Goal: Book appointment/travel/reservation

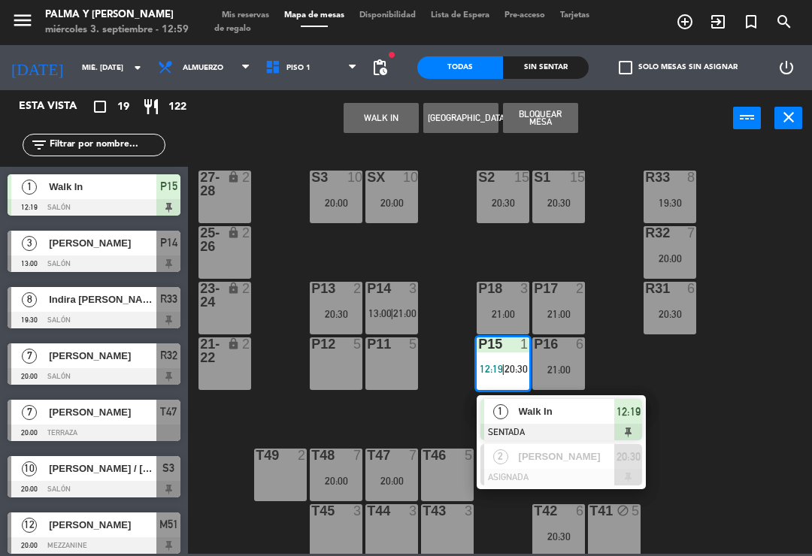
scroll to position [23, 0]
click at [505, 369] on span "20:30" at bounding box center [515, 369] width 23 height 12
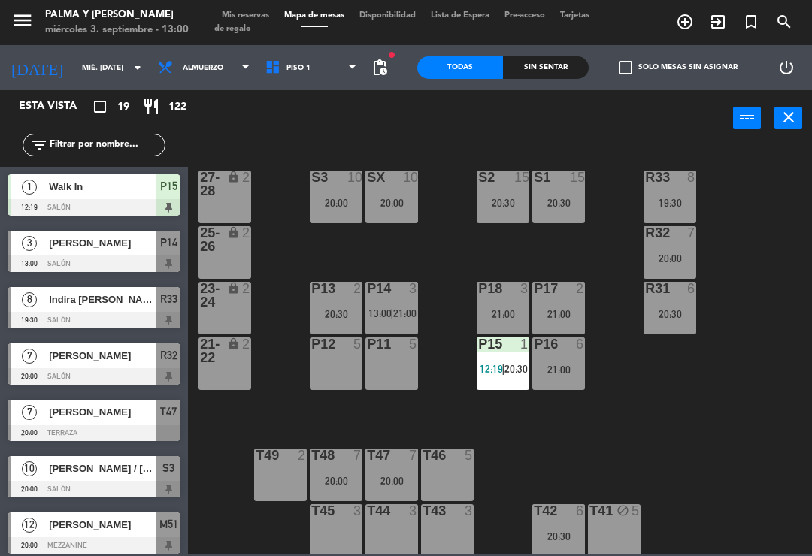
click at [517, 368] on span "20:30" at bounding box center [515, 369] width 23 height 12
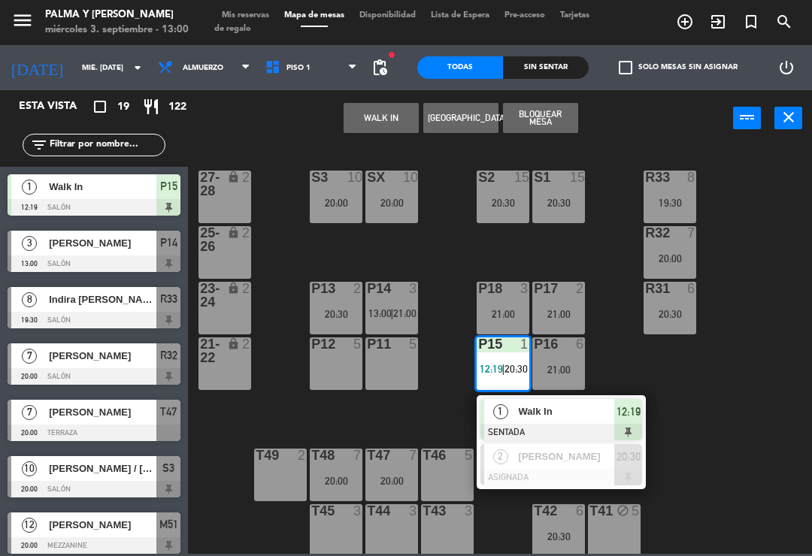
click at [642, 411] on div "12:19" at bounding box center [628, 411] width 28 height 25
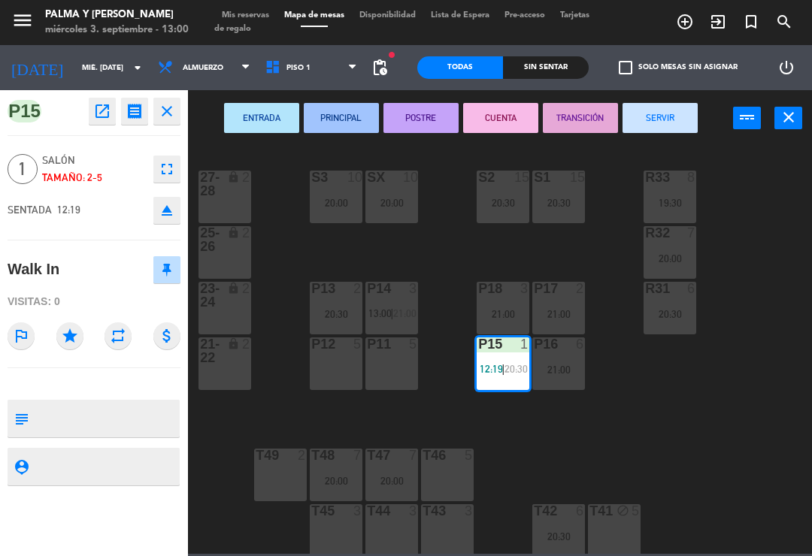
click at [672, 125] on button "SERVIR" at bounding box center [659, 118] width 75 height 30
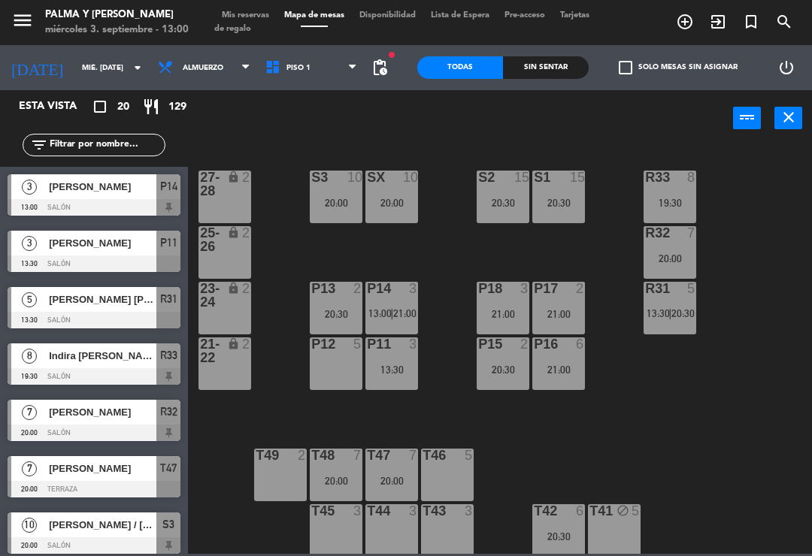
scroll to position [0, 0]
click at [570, 298] on div "P17 2 21:00" at bounding box center [558, 308] width 53 height 53
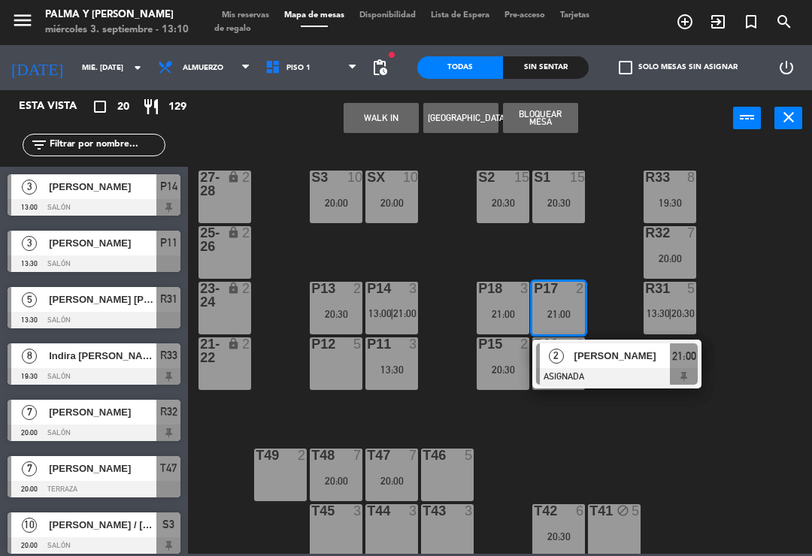
click at [363, 121] on button "WALK IN" at bounding box center [380, 118] width 75 height 30
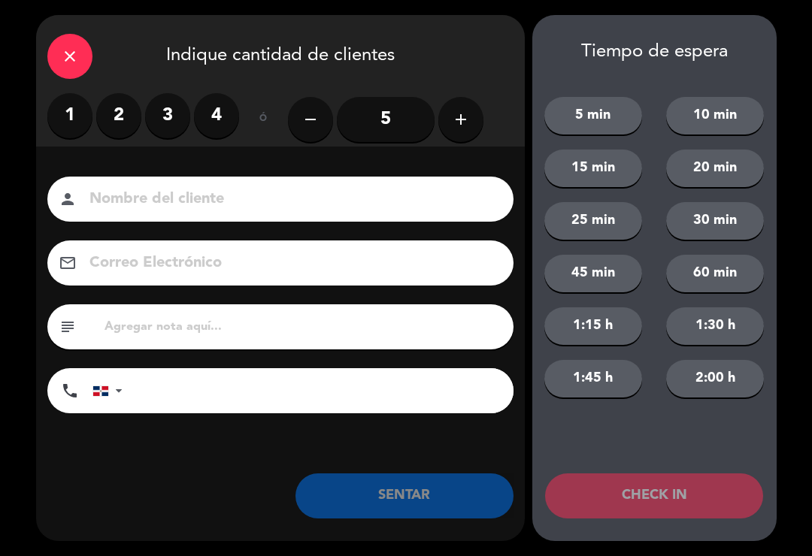
click at [126, 108] on label "2" at bounding box center [118, 115] width 45 height 45
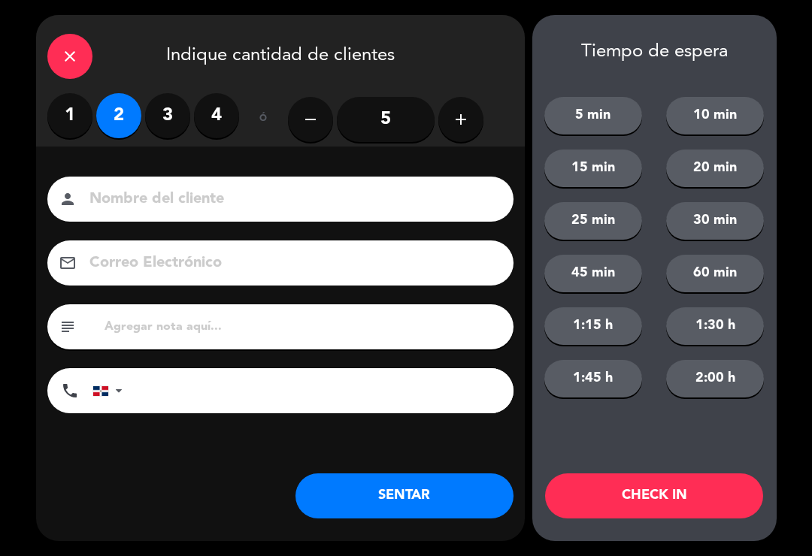
click at [425, 485] on button "SENTAR" at bounding box center [404, 495] width 218 height 45
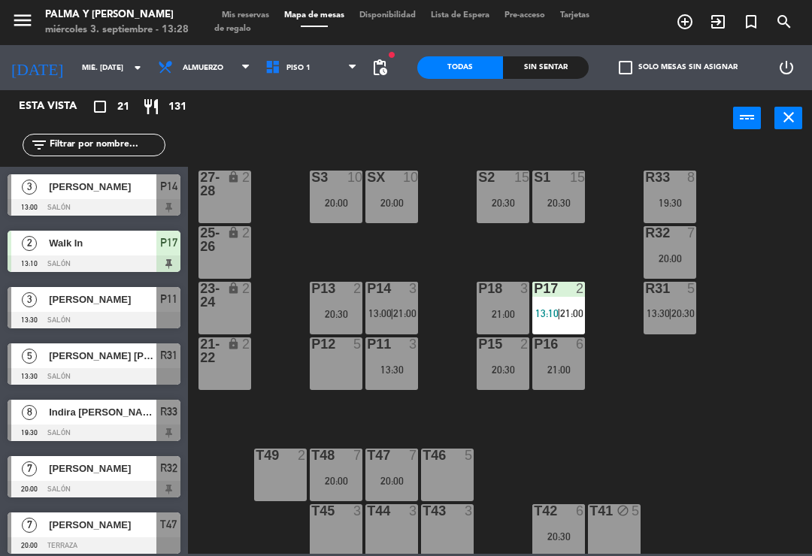
click at [570, 199] on div "20:30" at bounding box center [558, 203] width 53 height 11
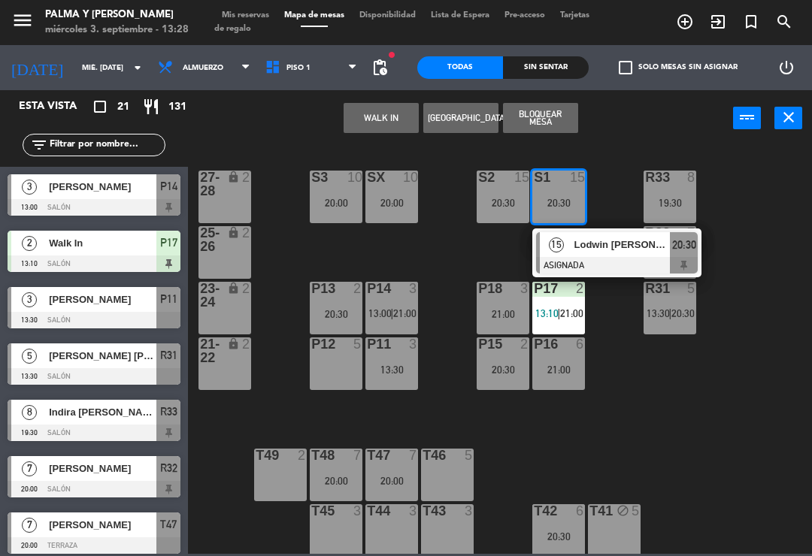
click at [382, 117] on button "WALK IN" at bounding box center [380, 118] width 75 height 30
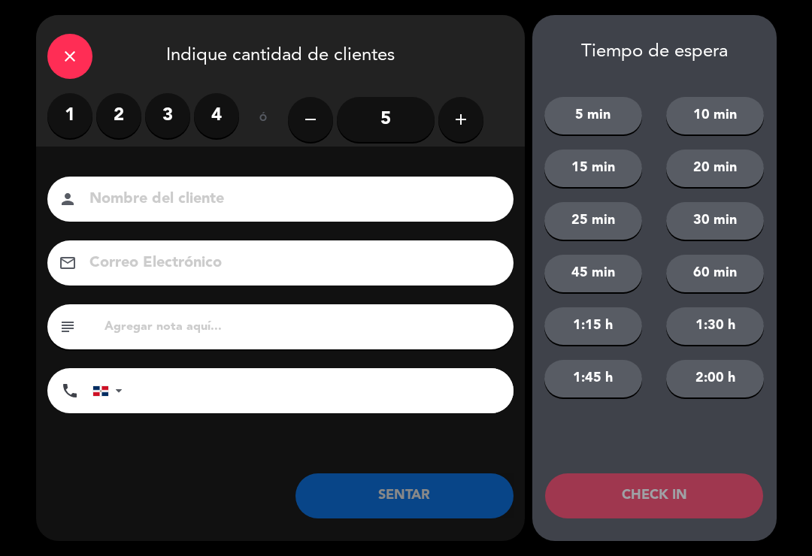
click at [467, 109] on button "add" at bounding box center [460, 119] width 45 height 45
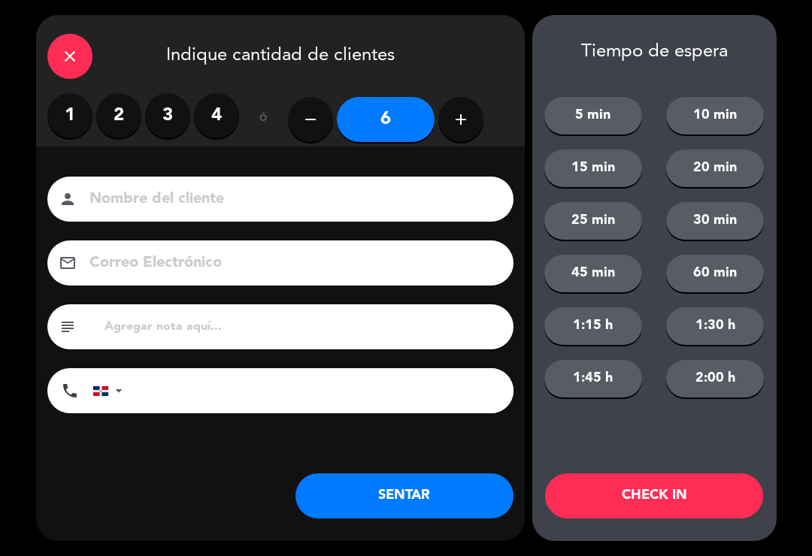
click at [392, 485] on button "SENTAR" at bounding box center [404, 495] width 218 height 45
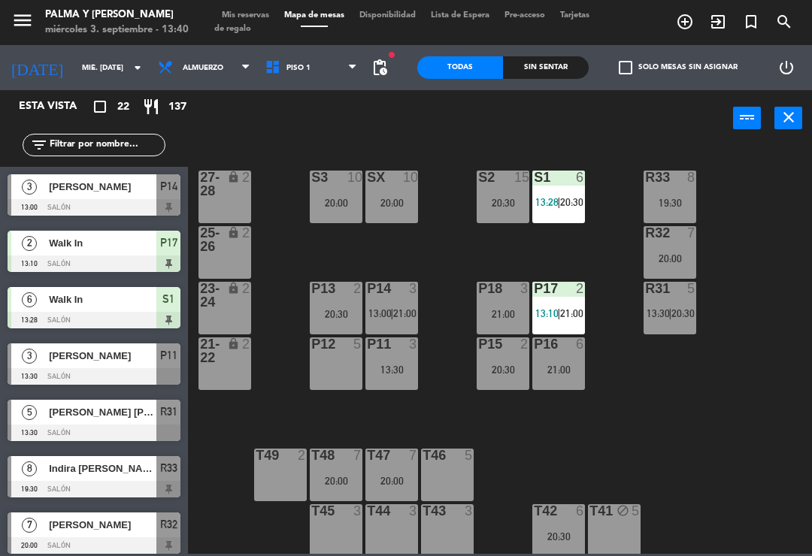
click at [334, 302] on div "P13 2 20:30" at bounding box center [336, 308] width 53 height 53
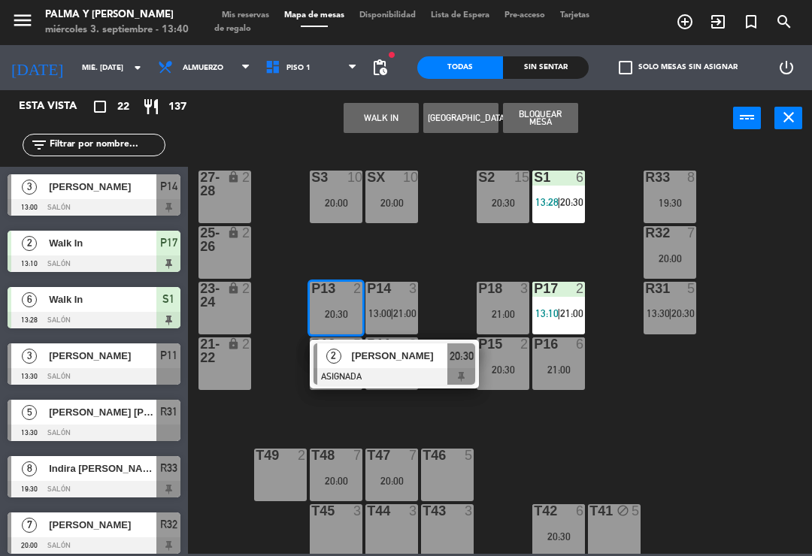
click at [387, 111] on button "WALK IN" at bounding box center [380, 118] width 75 height 30
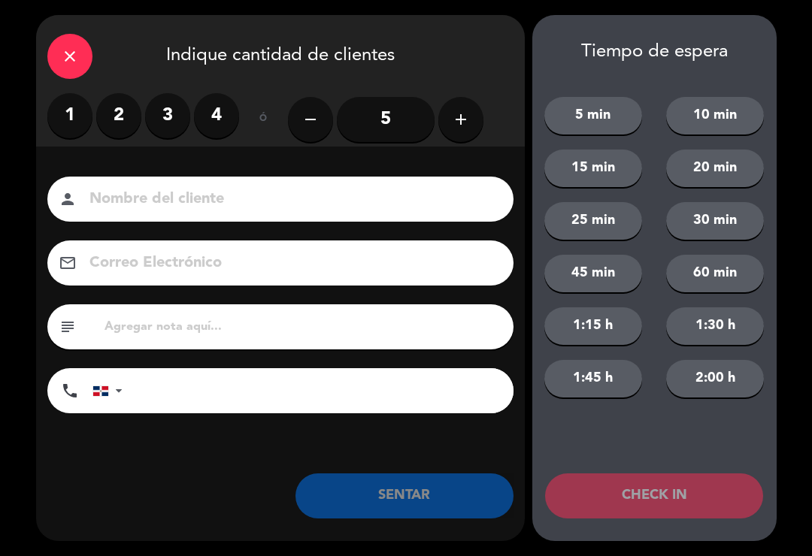
click at [161, 110] on label "3" at bounding box center [167, 115] width 45 height 45
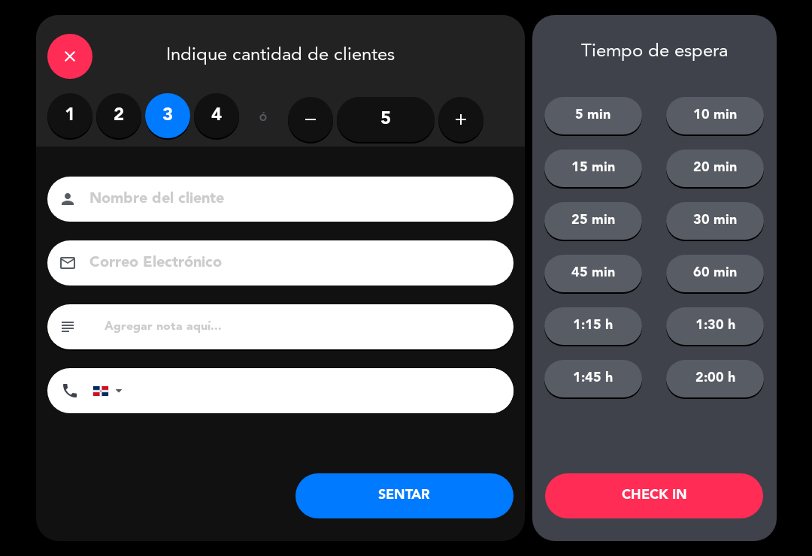
click at [436, 499] on button "SENTAR" at bounding box center [404, 495] width 218 height 45
